Goal: Check status: Check status

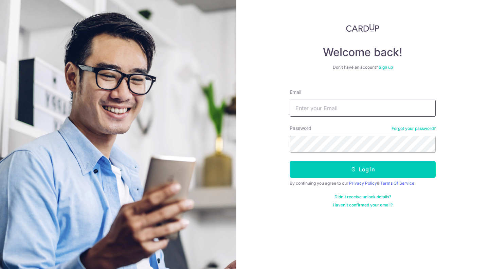
click at [348, 115] on input "Email" at bounding box center [363, 108] width 146 height 17
type input "[EMAIL_ADDRESS][DOMAIN_NAME]"
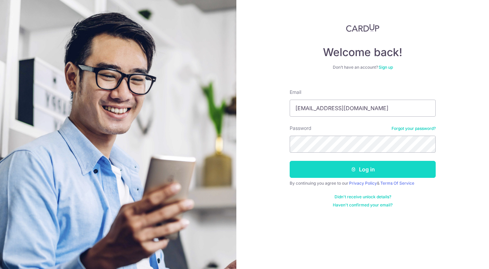
click at [341, 172] on button "Log in" at bounding box center [363, 169] width 146 height 17
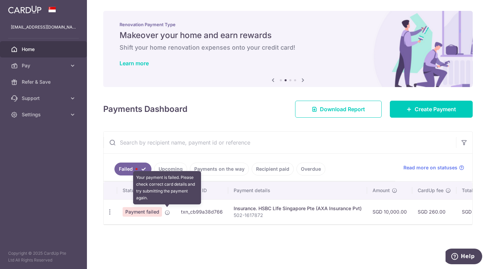
click at [165, 212] on icon at bounding box center [167, 212] width 5 height 5
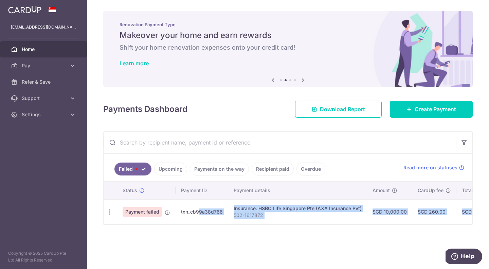
drag, startPoint x: 179, startPoint y: 222, endPoint x: 247, endPoint y: 232, distance: 68.3
click at [247, 232] on div "× Pause Schedule Pause all future payments in this series Pause just this one p…" at bounding box center [288, 134] width 402 height 269
click at [243, 223] on div at bounding box center [243, 223] width 0 height 0
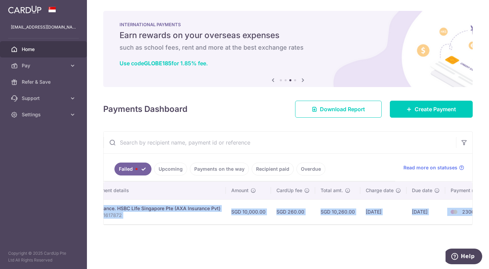
scroll to position [0, 161]
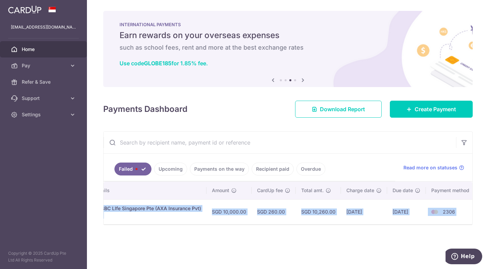
click at [344, 216] on td "06/10/2025" at bounding box center [364, 211] width 46 height 25
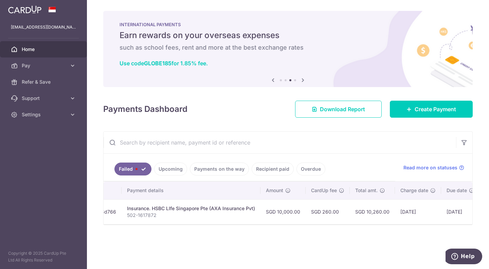
scroll to position [0, 105]
click at [124, 212] on td "Insurance. HSBC LIfe Singapore Pte (AXA Insurance Pvt) 502-1617872" at bounding box center [193, 211] width 139 height 25
click at [145, 208] on div "Insurance. HSBC LIfe Singapore Pte (AXA Insurance Pvt)" at bounding box center [193, 208] width 128 height 7
drag, startPoint x: 151, startPoint y: 216, endPoint x: 144, endPoint y: 219, distance: 7.4
click at [147, 217] on p "502-1617872" at bounding box center [193, 215] width 128 height 7
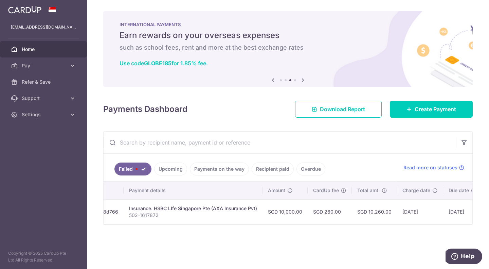
drag, startPoint x: 141, startPoint y: 221, endPoint x: 133, endPoint y: 222, distance: 7.9
click at [138, 222] on td "Insurance. HSBC LIfe Singapore Pte (AXA Insurance Pvt) 502-1617872" at bounding box center [193, 211] width 139 height 25
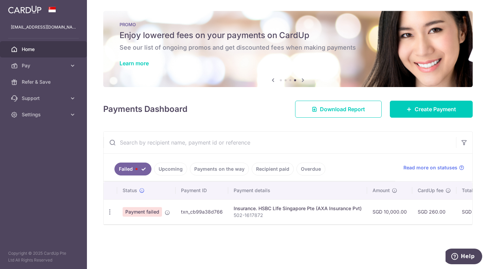
click at [143, 208] on span "Payment failed" at bounding box center [142, 212] width 39 height 10
